Goal: Find specific fact: Find contact information

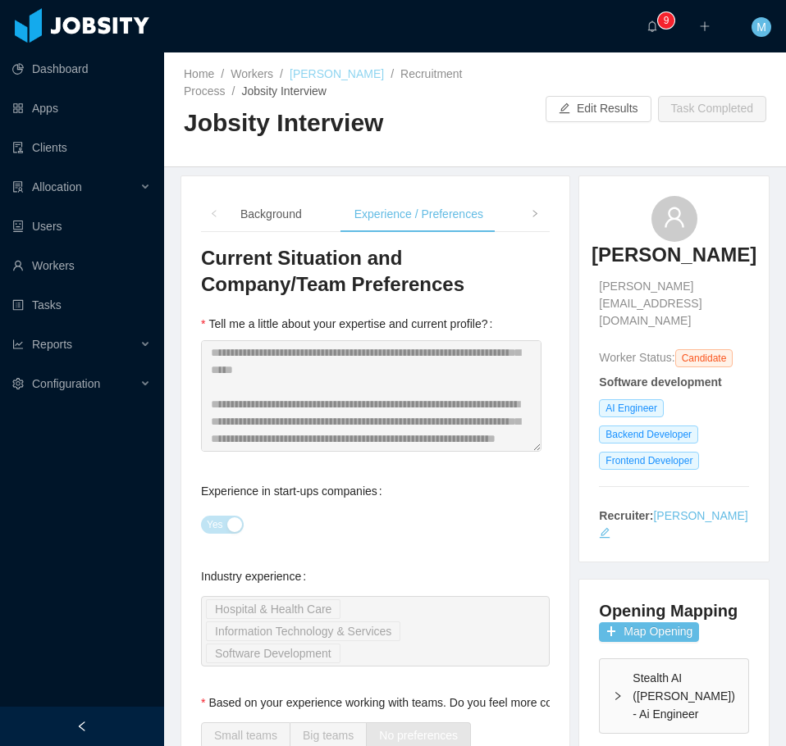
click at [335, 70] on link "[PERSON_NAME]" at bounding box center [337, 73] width 94 height 13
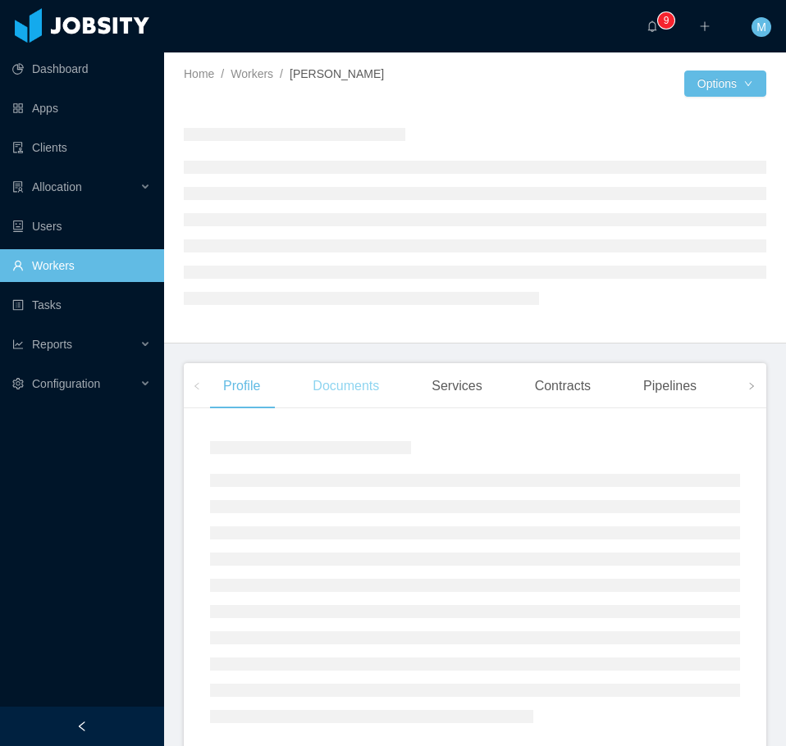
click at [365, 389] on div "Documents" at bounding box center [345, 386] width 93 height 46
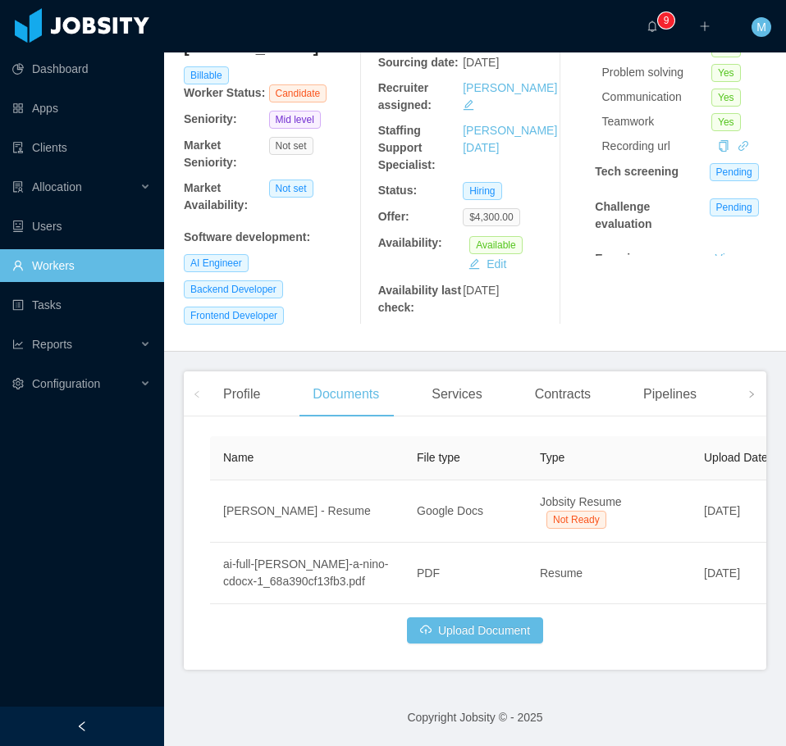
scroll to position [189, 0]
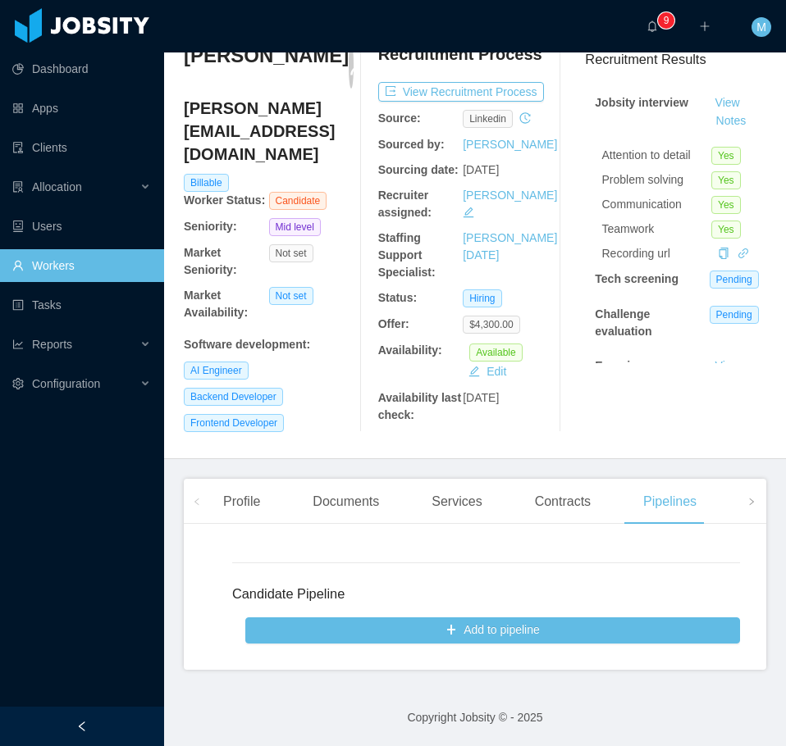
scroll to position [81, 0]
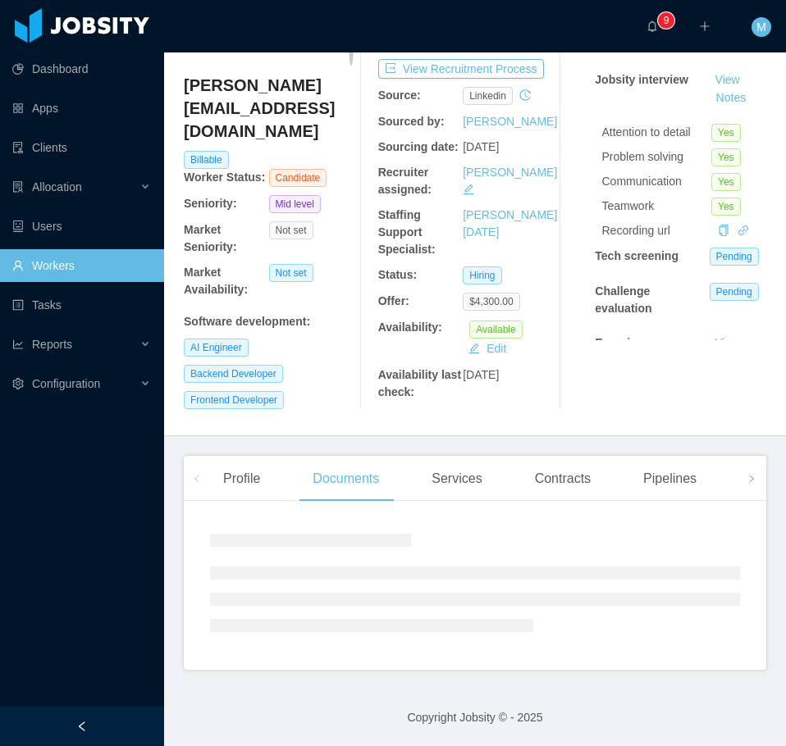
scroll to position [189, 0]
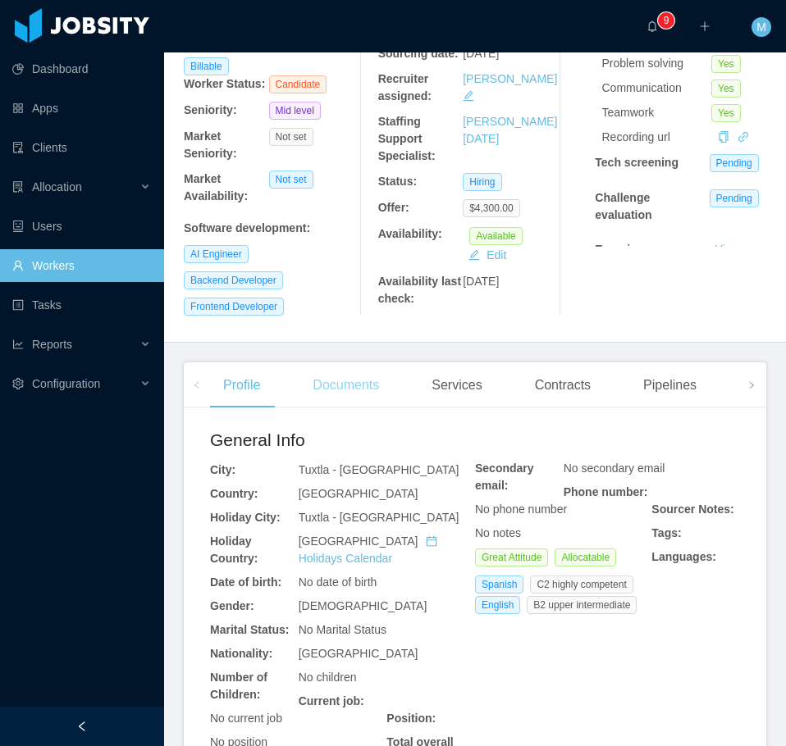
click at [354, 402] on div "Documents" at bounding box center [345, 386] width 93 height 46
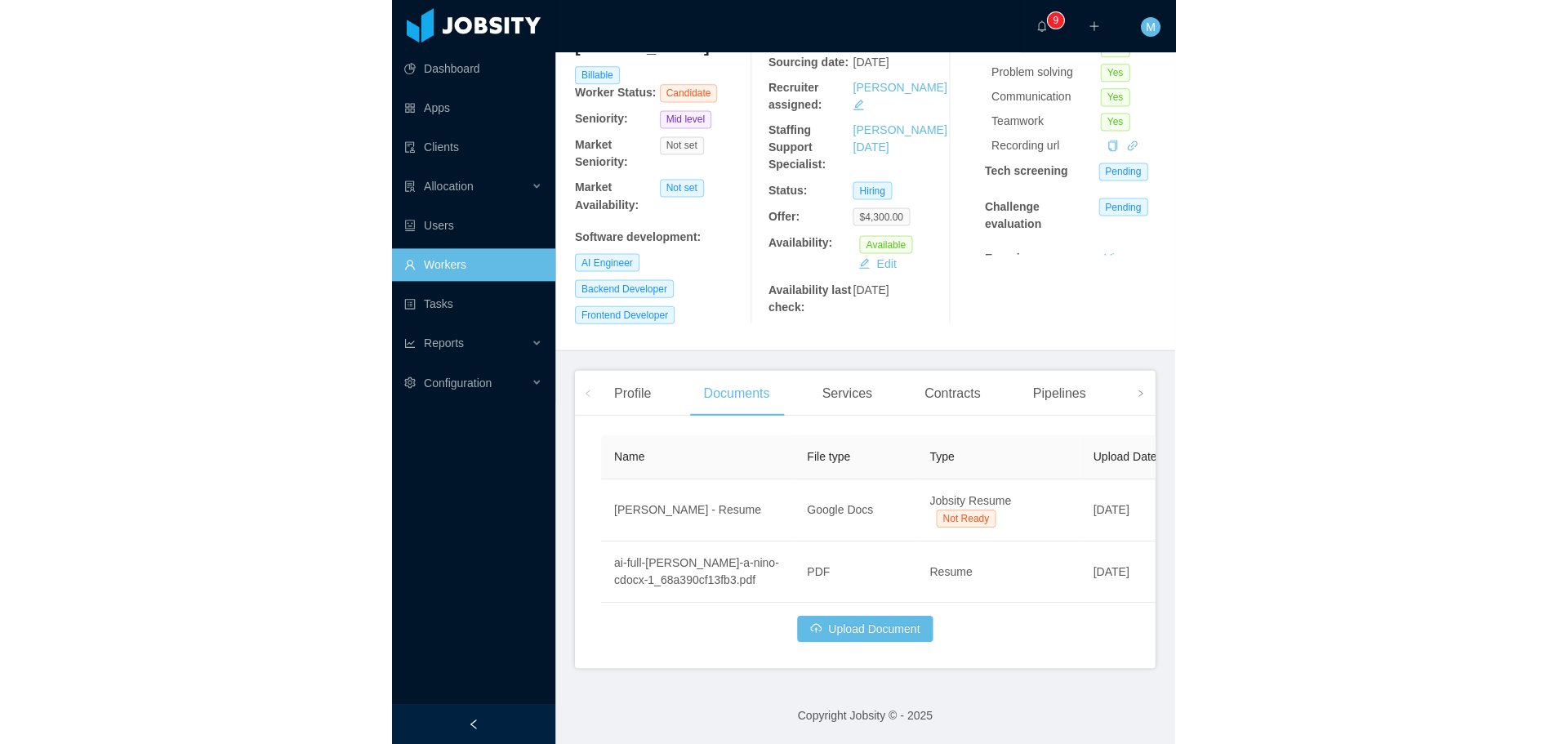
scroll to position [75, 0]
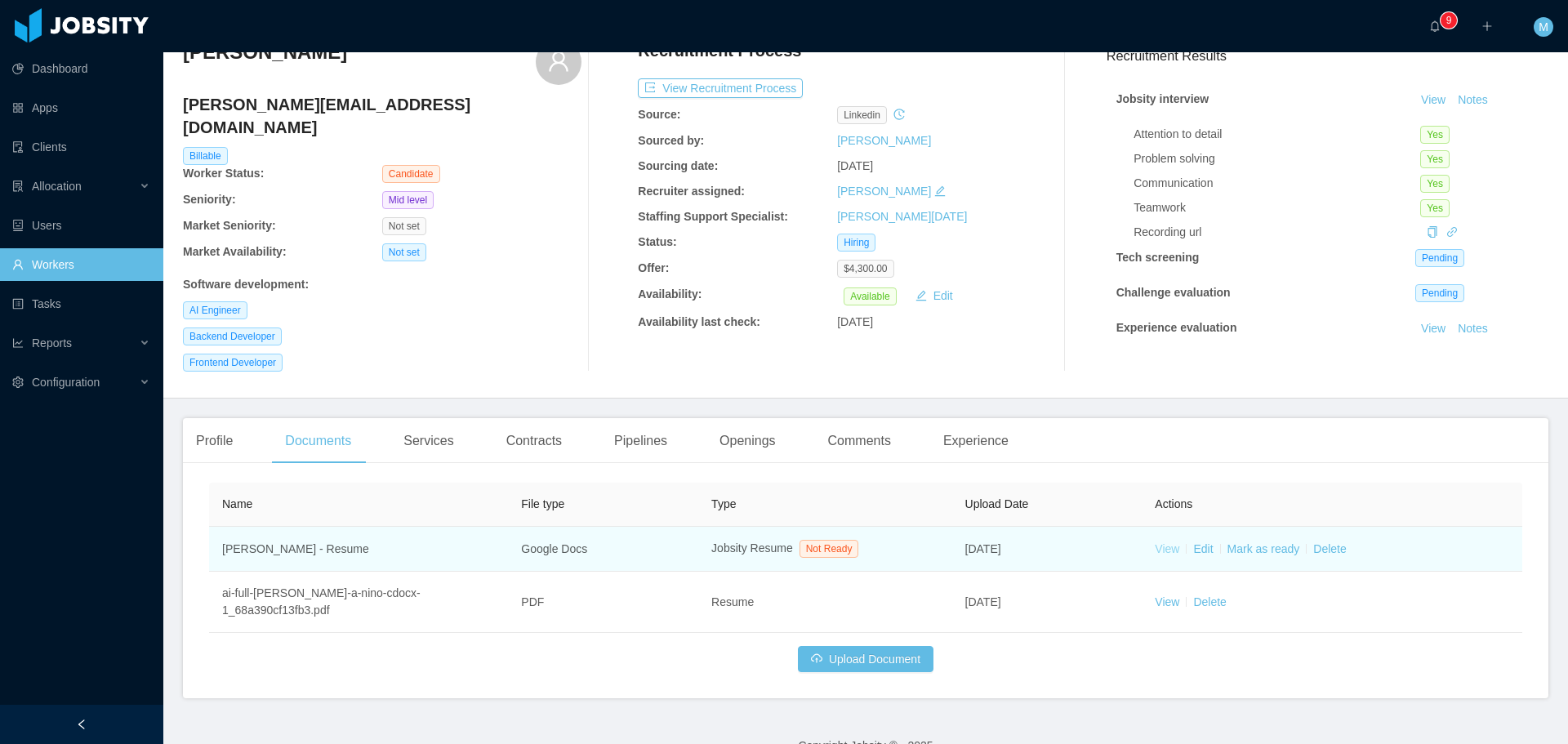
click at [782, 543] on link "View" at bounding box center [1167, 549] width 25 height 13
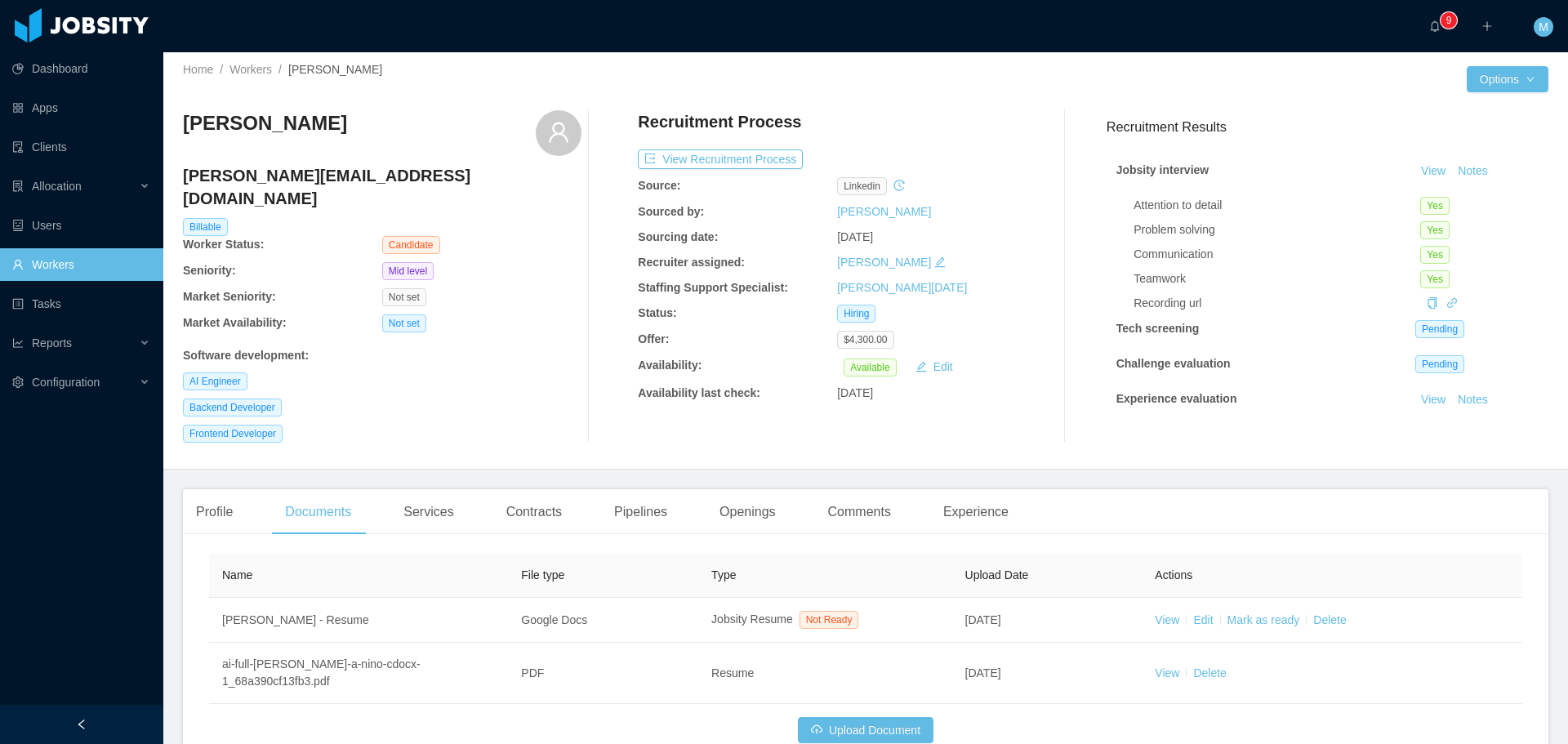
scroll to position [0, 0]
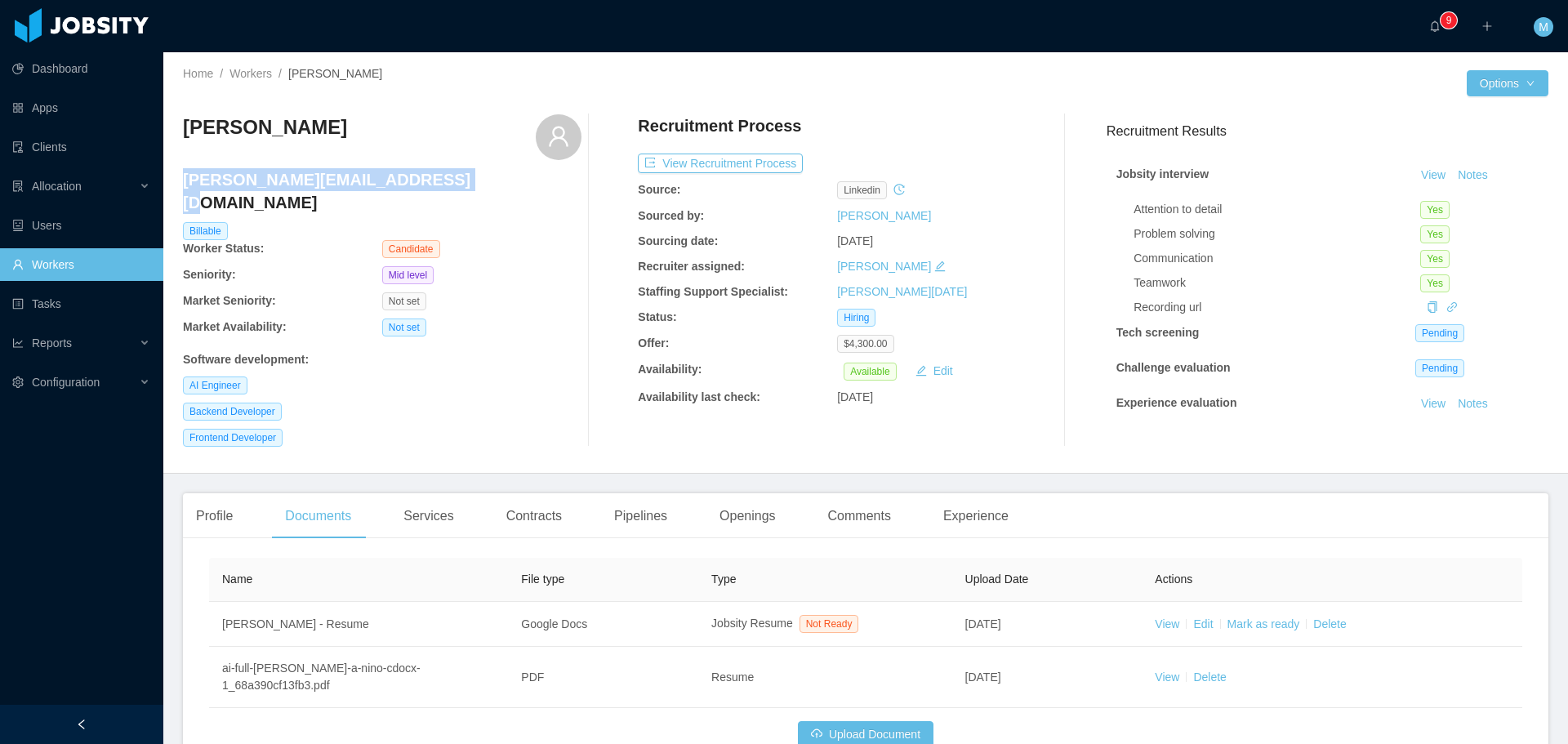
drag, startPoint x: 433, startPoint y: 179, endPoint x: 184, endPoint y: 183, distance: 249.0
click at [184, 183] on h4 "[PERSON_NAME][EMAIL_ADDRESS][DOMAIN_NAME]" at bounding box center [382, 191] width 398 height 46
drag, startPoint x: 280, startPoint y: 175, endPoint x: 345, endPoint y: 151, distance: 69.3
click at [345, 151] on div "[PERSON_NAME]" at bounding box center [382, 137] width 398 height 46
